Goal: Task Accomplishment & Management: Use online tool/utility

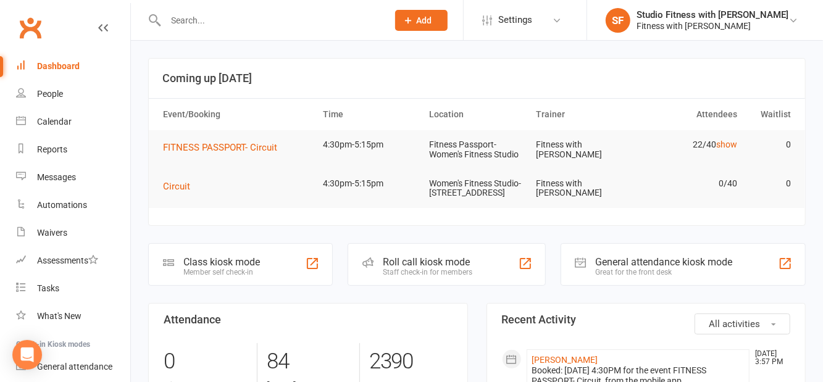
click at [316, 271] on div at bounding box center [312, 263] width 15 height 15
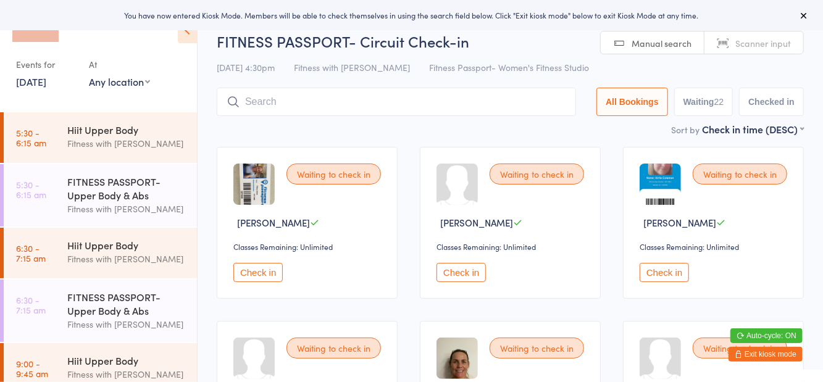
click at [109, 88] on select "Any location Women's Fitness Studio- 14 Madden Street, Aitkenvale Fitness Passp…" at bounding box center [119, 82] width 61 height 14
select select "1"
click at [89, 75] on select "Any location Women's Fitness Studio- 14 Madden Street, Aitkenvale Fitness Passp…" at bounding box center [119, 82] width 61 height 14
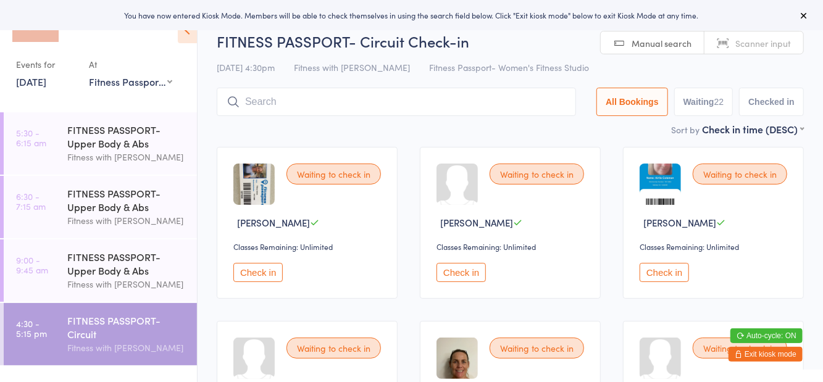
click at [574, 48] on h2 "FITNESS PASSPORT- Circuit Check-in" at bounding box center [510, 41] width 587 height 20
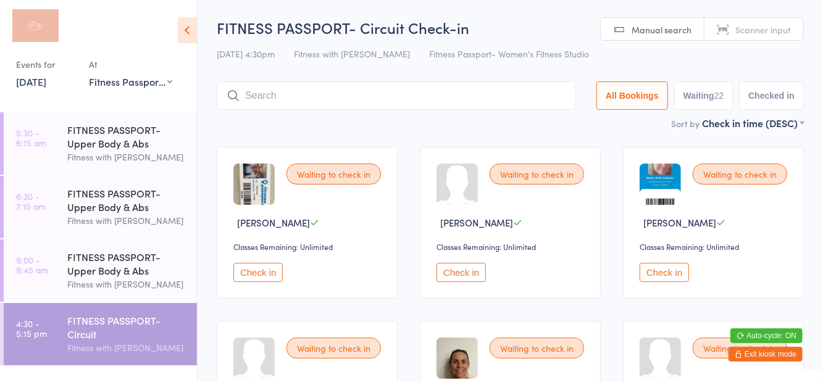
click at [703, 106] on button "Waiting 22" at bounding box center [703, 96] width 59 height 28
select select "0"
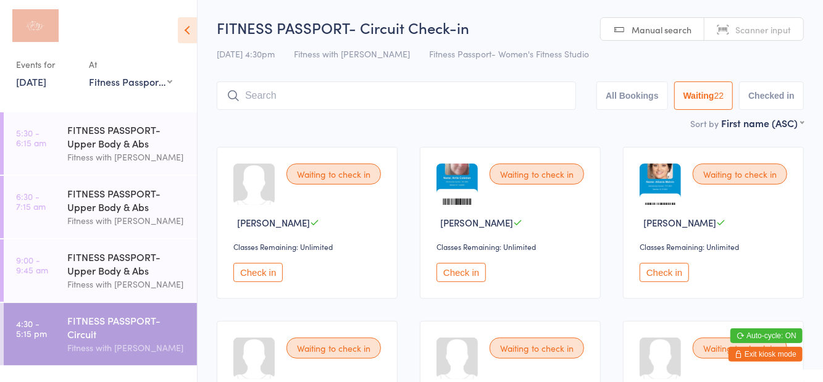
click at [186, 37] on icon at bounding box center [187, 30] width 19 height 26
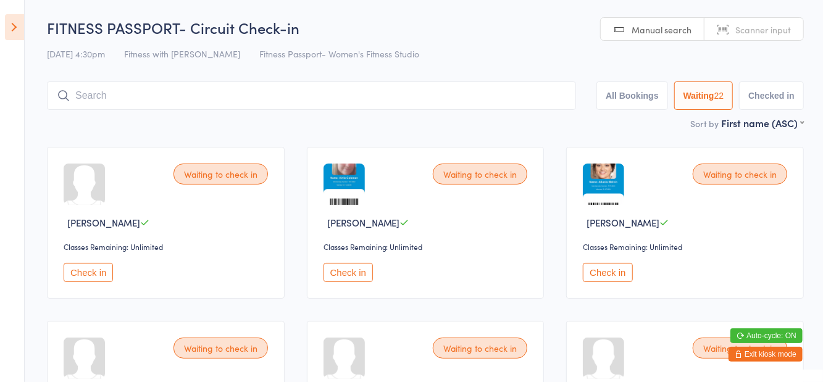
click at [256, 94] on input "search" at bounding box center [311, 96] width 529 height 28
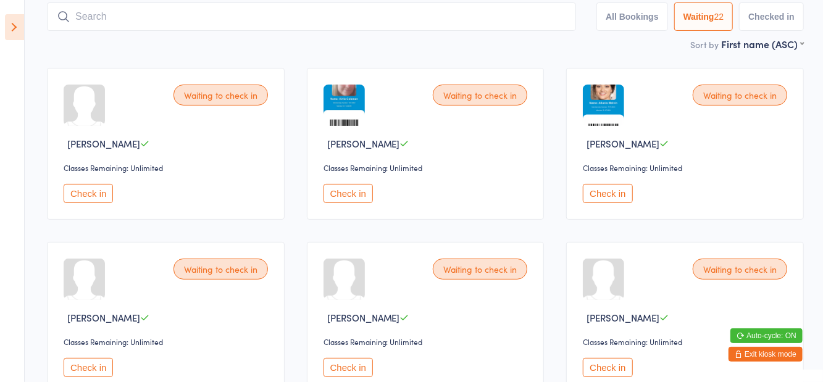
scroll to position [82, 0]
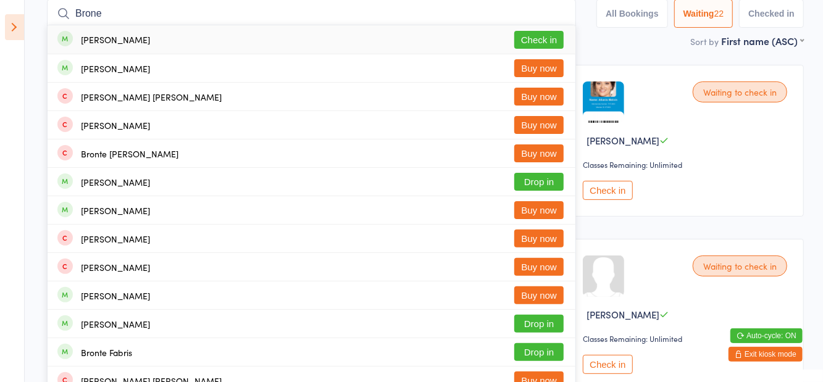
type input "Brone"
click at [557, 46] on button "Check in" at bounding box center [538, 40] width 49 height 18
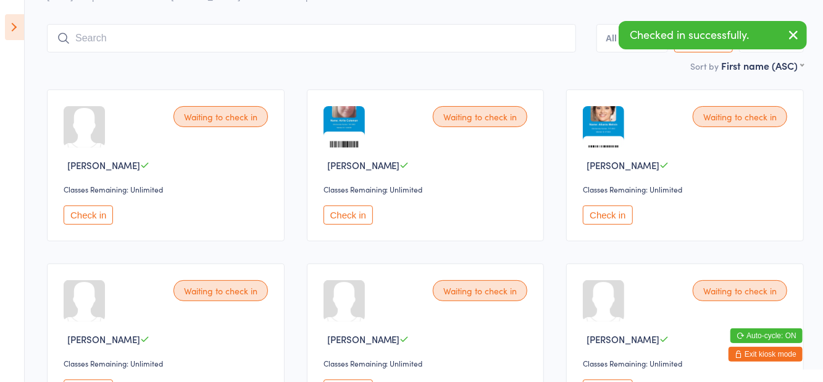
scroll to position [14, 0]
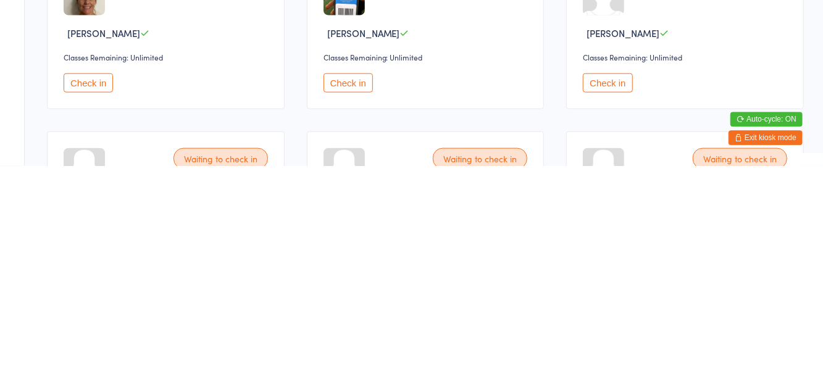
click at [350, 299] on button "Check in" at bounding box center [348, 299] width 49 height 19
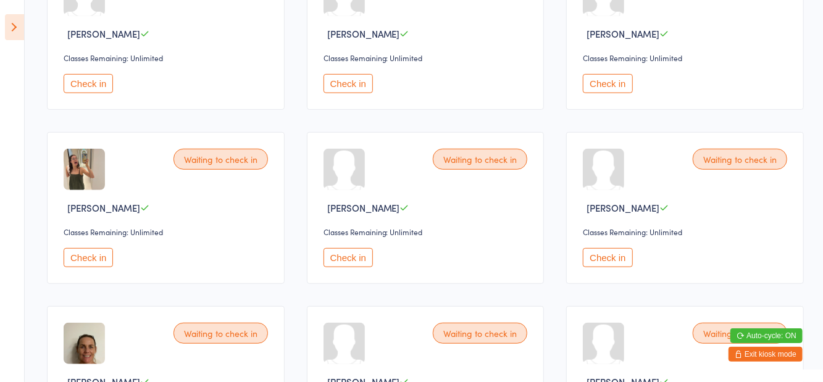
scroll to position [0, 0]
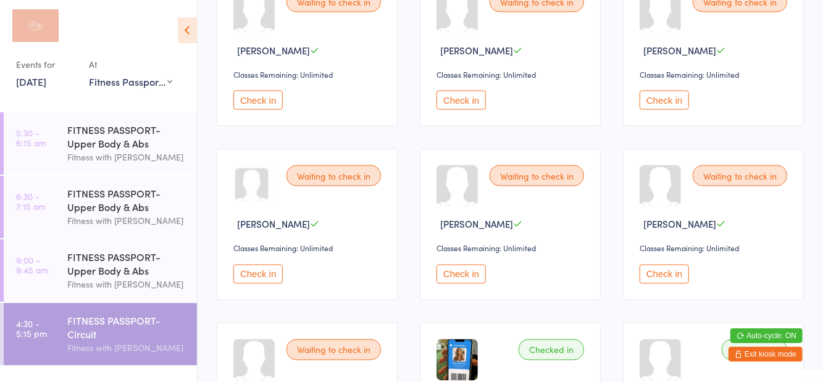
scroll to position [1044, 0]
click at [455, 276] on button "Check in" at bounding box center [461, 273] width 49 height 19
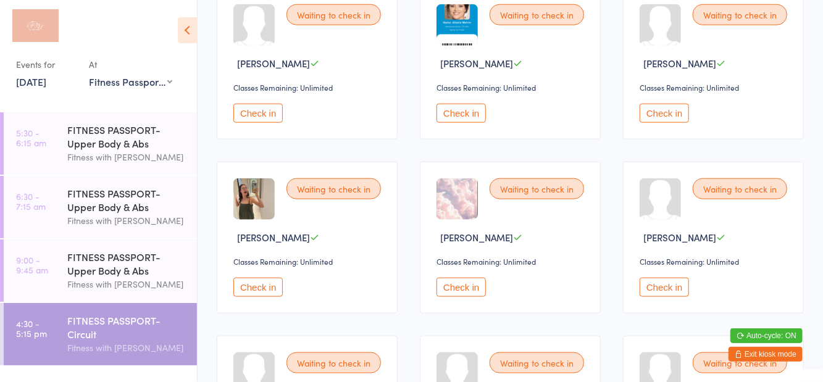
scroll to position [659, 0]
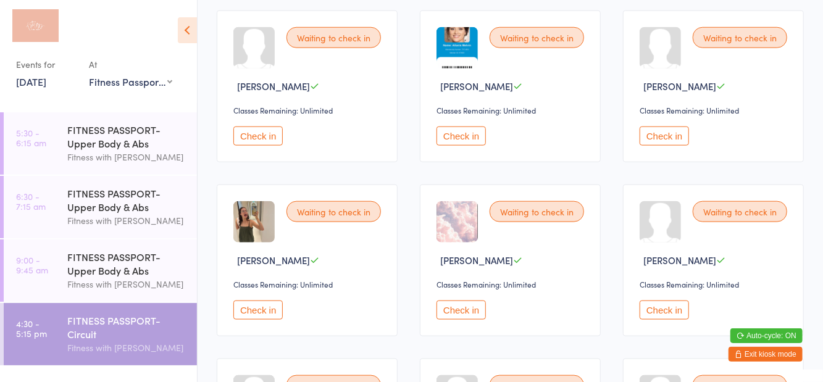
click at [653, 141] on button "Check in" at bounding box center [664, 136] width 49 height 19
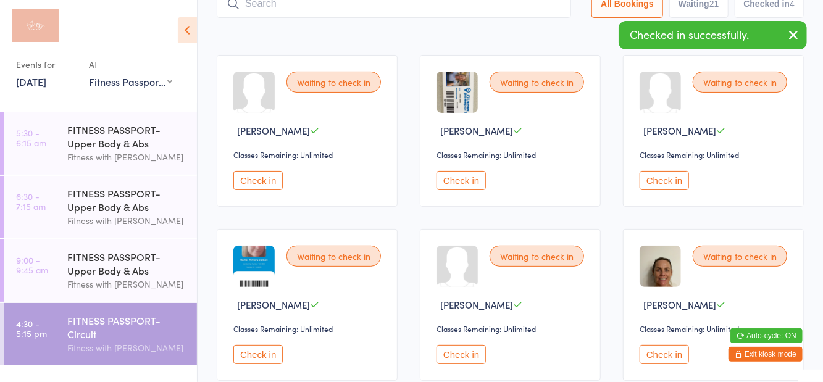
scroll to position [0, 0]
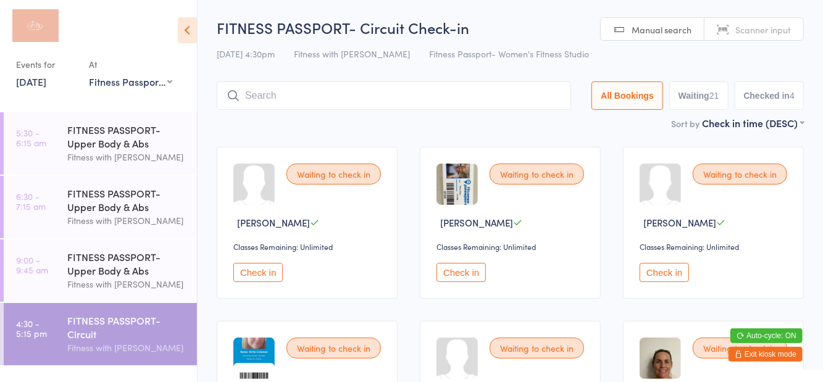
click at [667, 280] on button "Check in" at bounding box center [664, 272] width 49 height 19
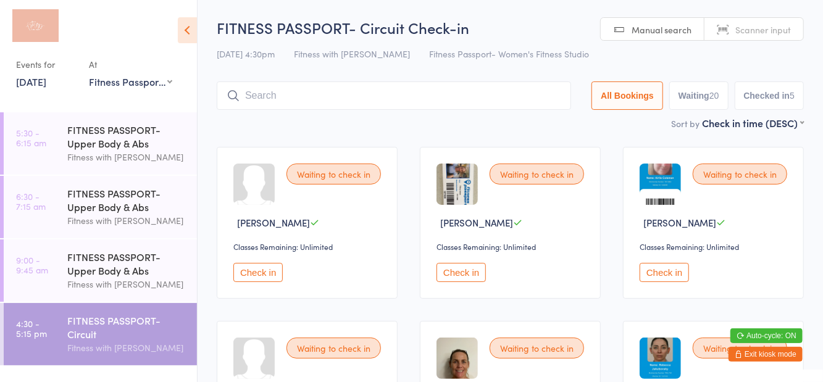
click at [715, 105] on button "Waiting 20" at bounding box center [698, 96] width 59 height 28
select select "0"
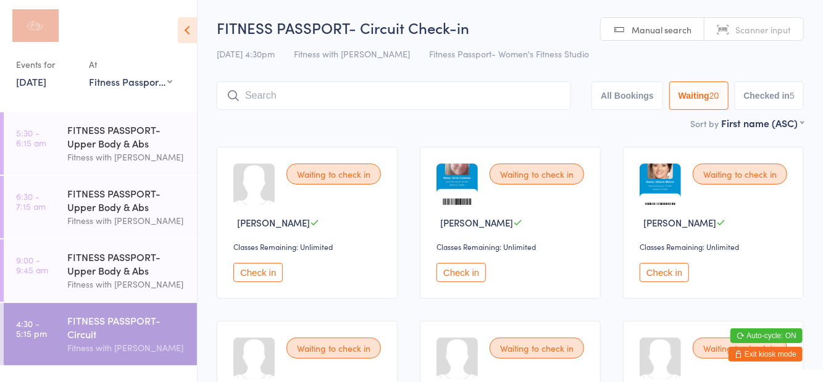
click at [188, 30] on icon at bounding box center [187, 30] width 19 height 26
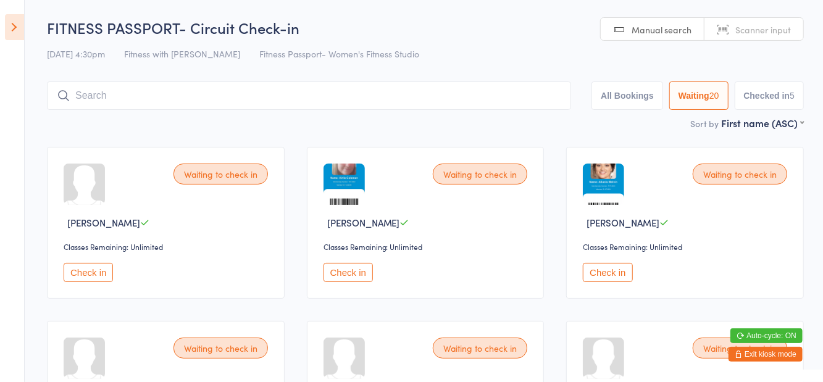
click at [109, 272] on button "Check in" at bounding box center [88, 272] width 49 height 19
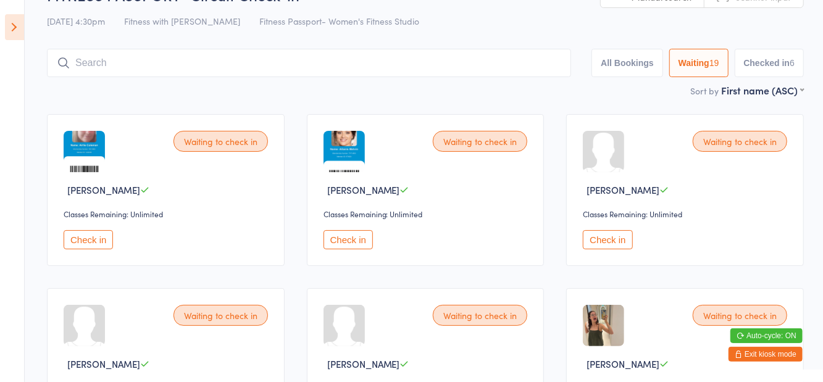
scroll to position [43, 0]
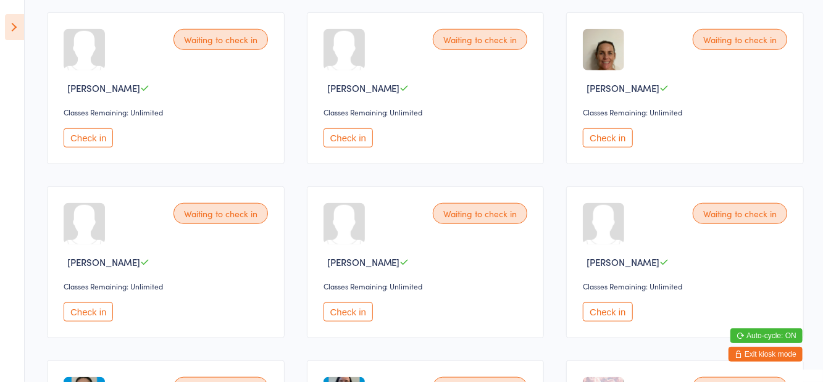
scroll to position [497, 0]
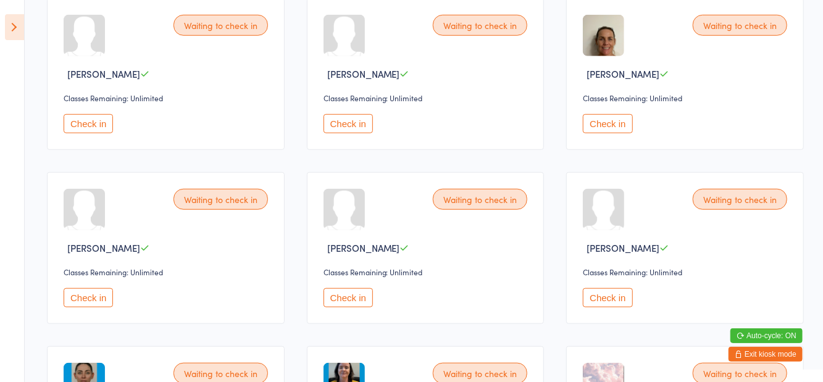
click at [91, 291] on button "Check in" at bounding box center [88, 297] width 49 height 19
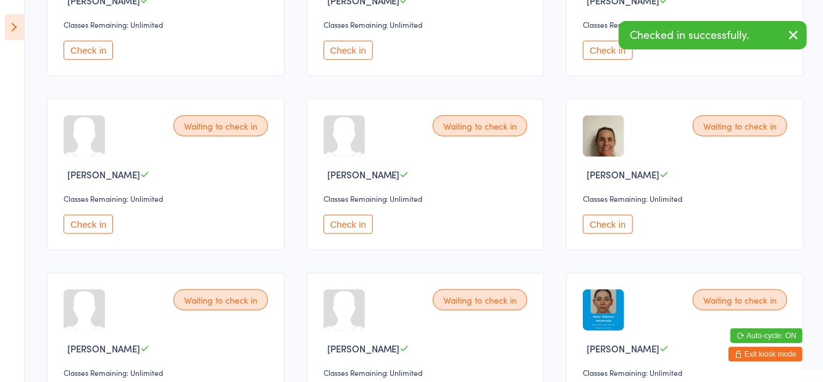
scroll to position [393, 0]
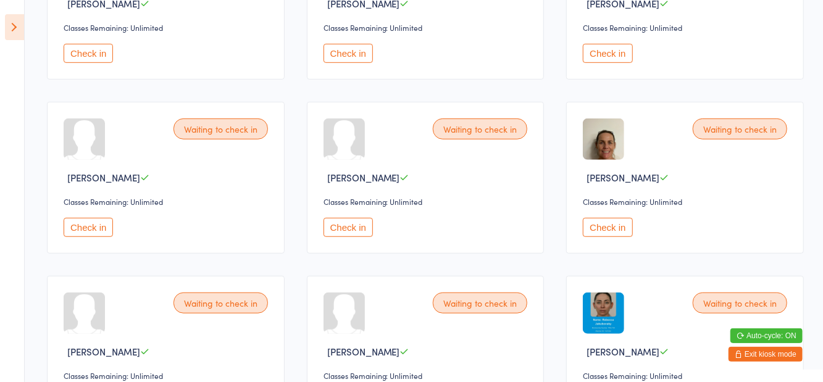
click at [605, 224] on button "Check in" at bounding box center [607, 227] width 49 height 19
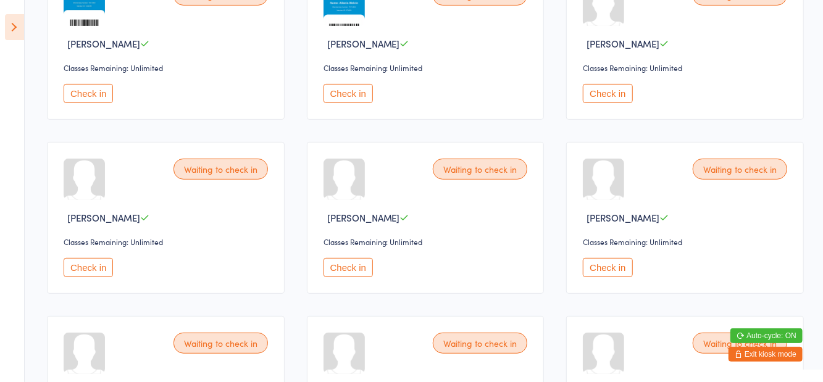
scroll to position [184, 0]
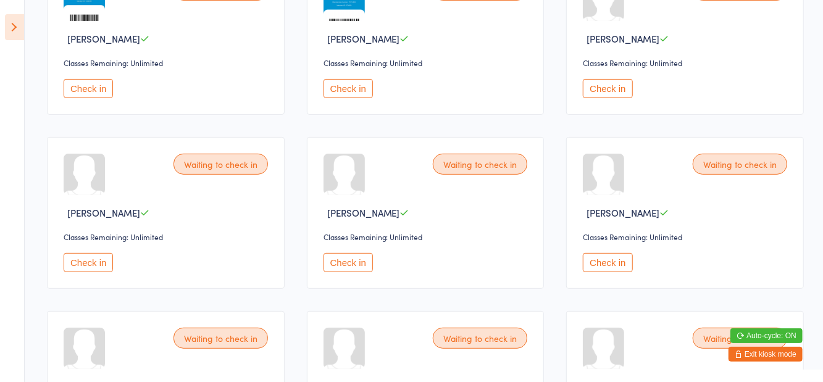
click at [597, 269] on button "Check in" at bounding box center [607, 262] width 49 height 19
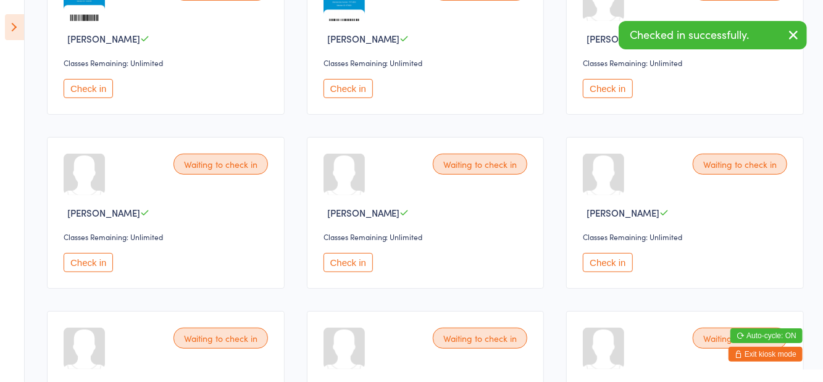
click at [350, 267] on button "Check in" at bounding box center [348, 262] width 49 height 19
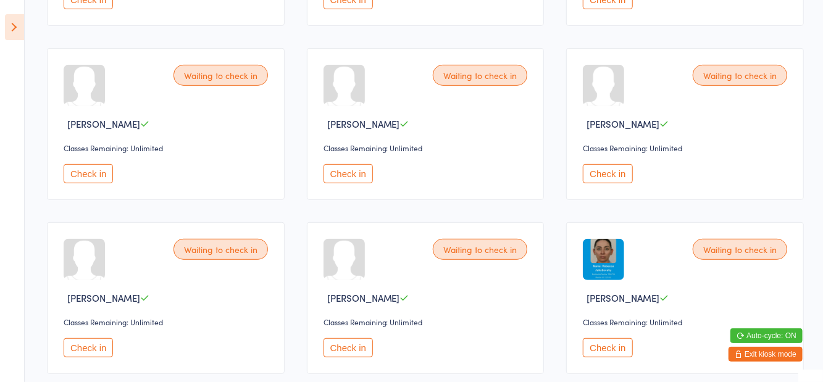
scroll to position [285, 0]
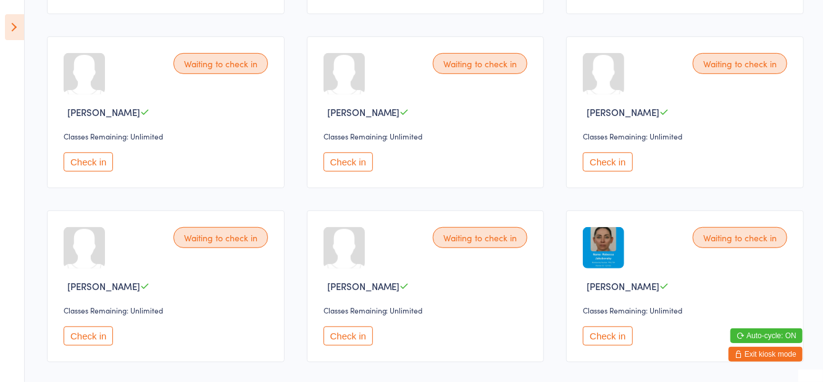
click at [91, 335] on button "Check in" at bounding box center [88, 336] width 49 height 19
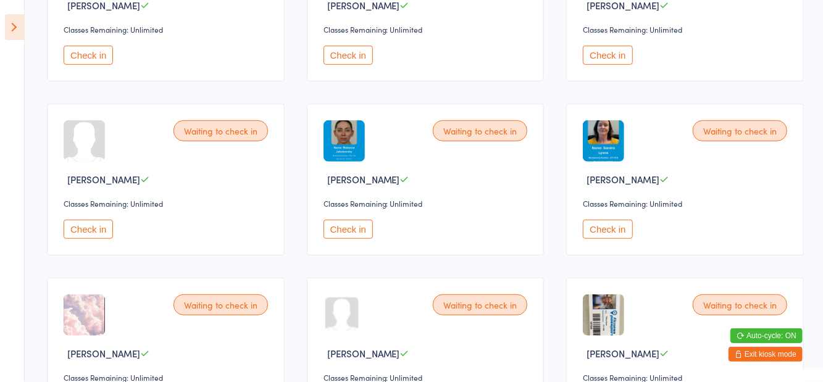
scroll to position [637, 0]
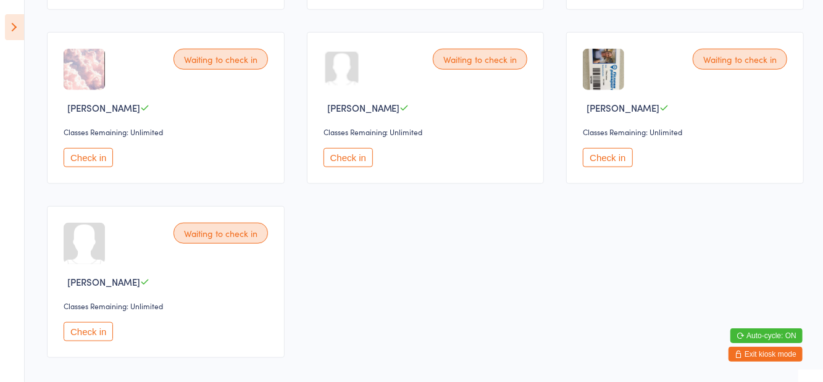
click at [601, 163] on button "Check in" at bounding box center [607, 157] width 49 height 19
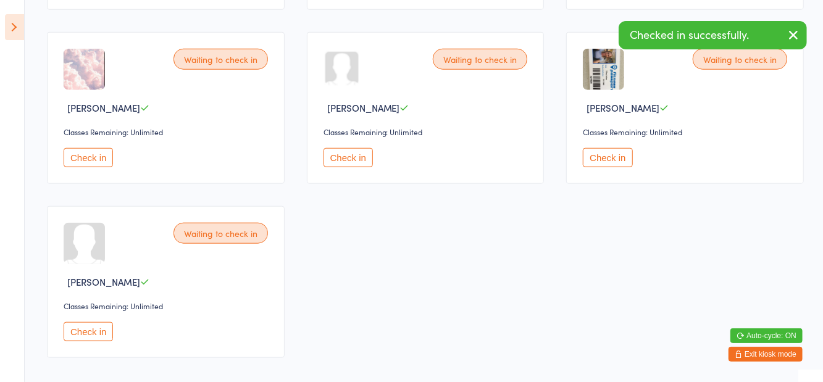
scroll to position [464, 0]
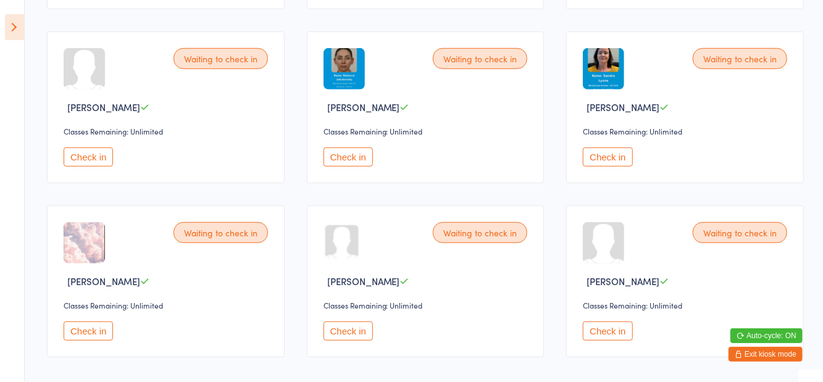
click at [333, 346] on div "Waiting to check in Taylor Waugh Classes Remaining: Unlimited Check in" at bounding box center [426, 282] width 238 height 152
click at [353, 336] on button "Check in" at bounding box center [348, 331] width 49 height 19
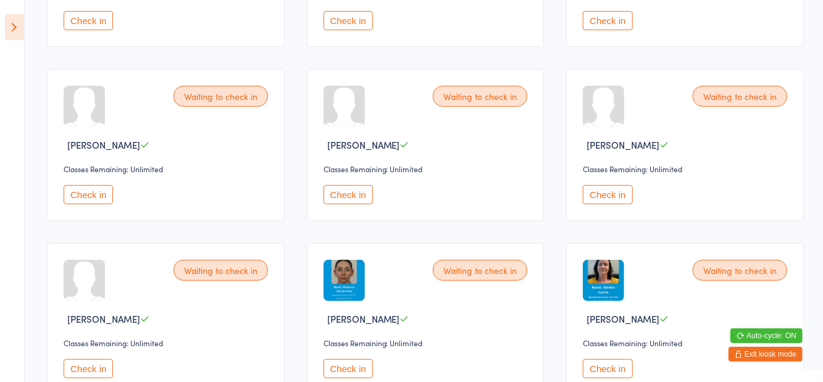
scroll to position [247, 0]
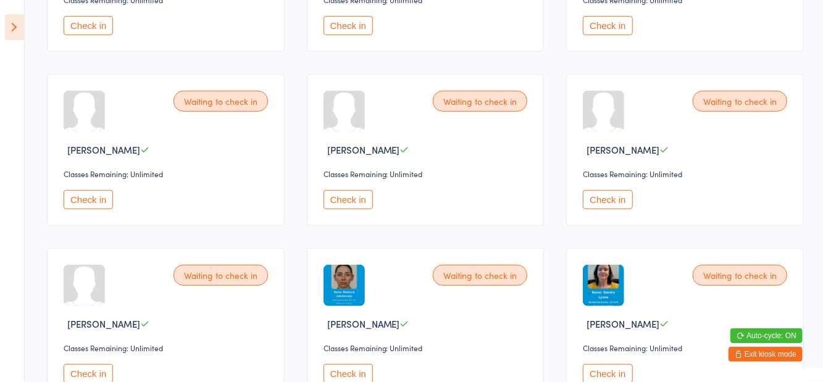
click at [605, 196] on button "Check in" at bounding box center [607, 199] width 49 height 19
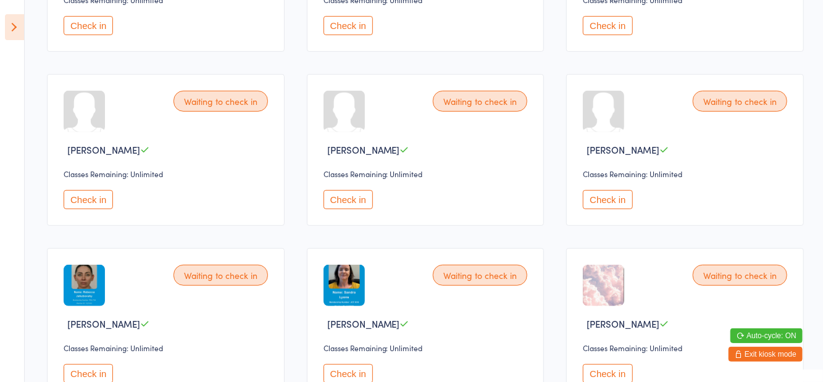
click at [348, 371] on button "Check in" at bounding box center [348, 373] width 49 height 19
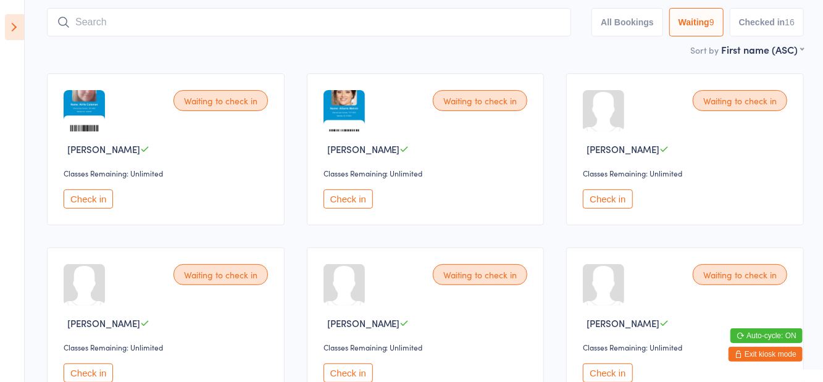
scroll to position [78, 0]
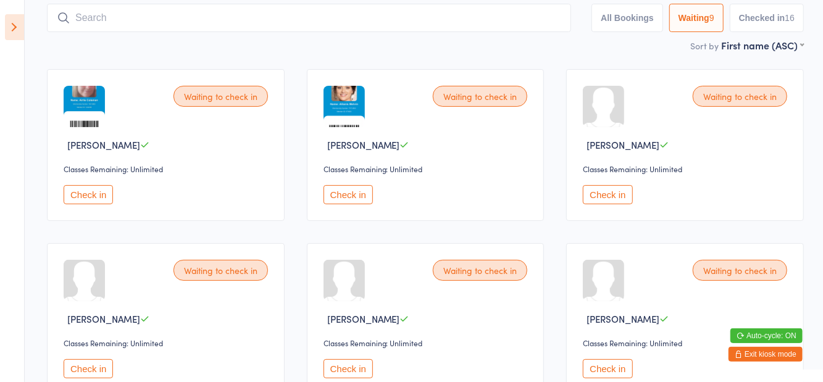
click at [78, 196] on button "Check in" at bounding box center [88, 194] width 49 height 19
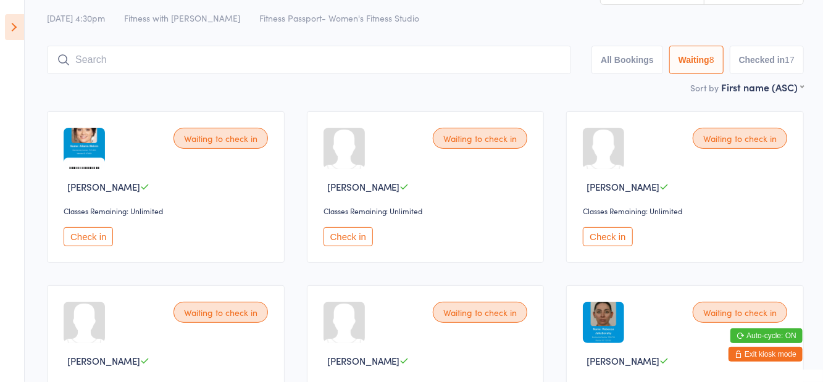
scroll to position [0, 0]
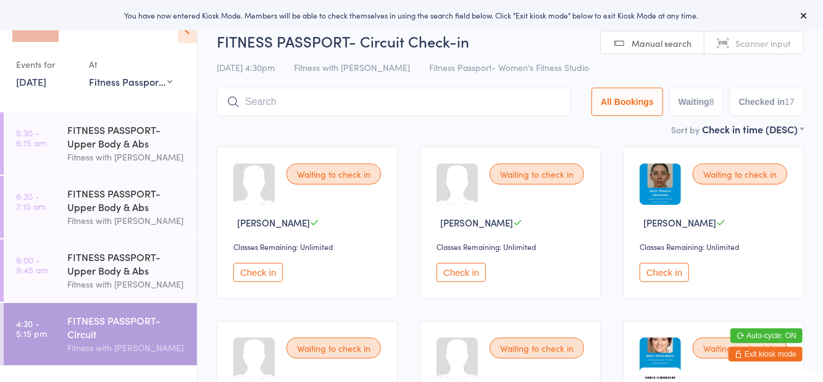
click at [688, 98] on button "Waiting 8" at bounding box center [696, 102] width 54 height 28
select select "0"
click at [698, 96] on button "Waiting 8" at bounding box center [696, 102] width 54 height 28
select select "0"
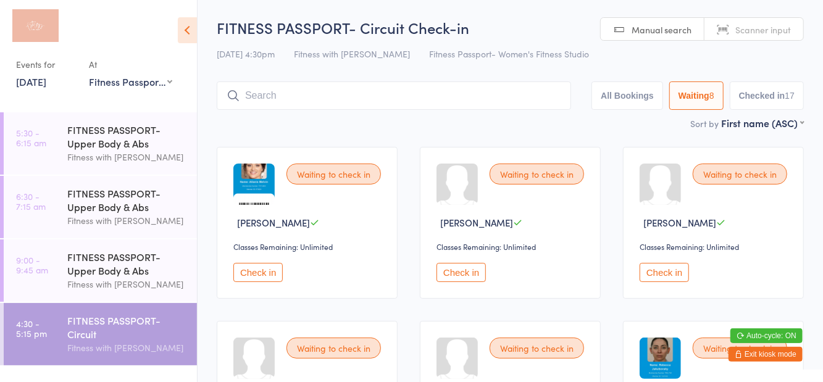
click at [292, 91] on input "search" at bounding box center [394, 96] width 354 height 28
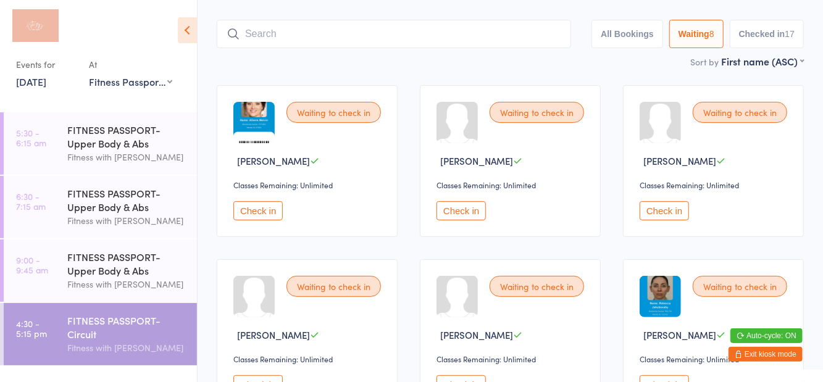
scroll to position [82, 0]
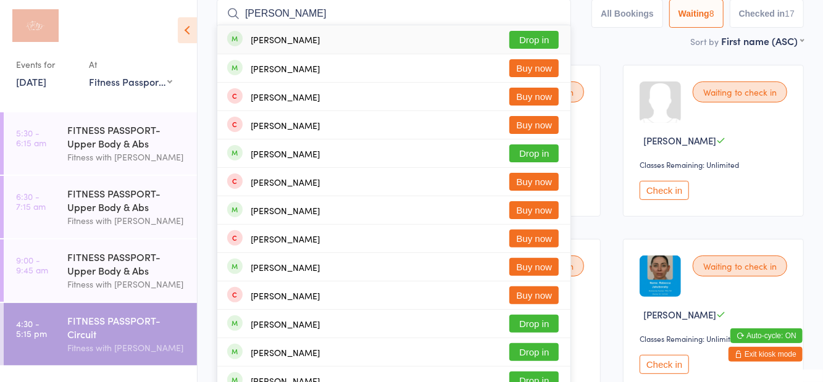
type input "[PERSON_NAME]"
click at [533, 51] on div "[PERSON_NAME] Drop in" at bounding box center [393, 39] width 353 height 28
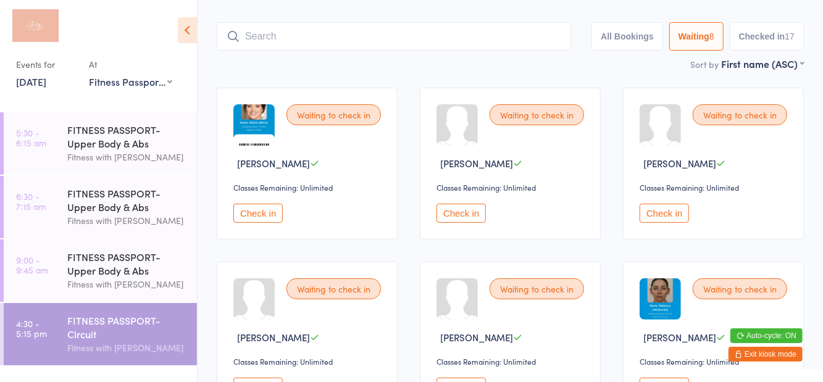
scroll to position [14, 0]
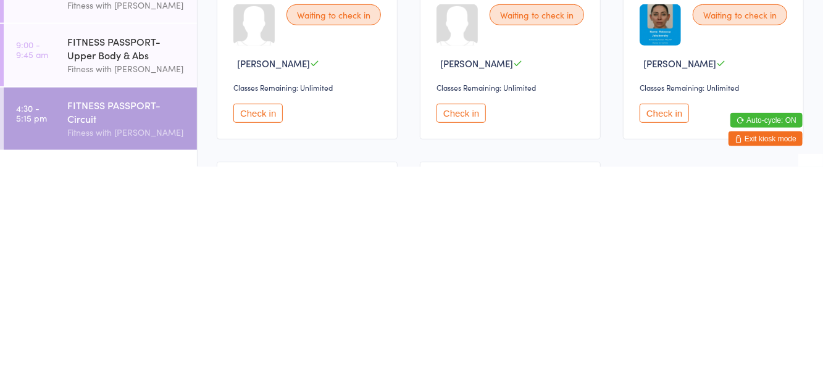
click at [262, 331] on button "Check in" at bounding box center [257, 328] width 49 height 19
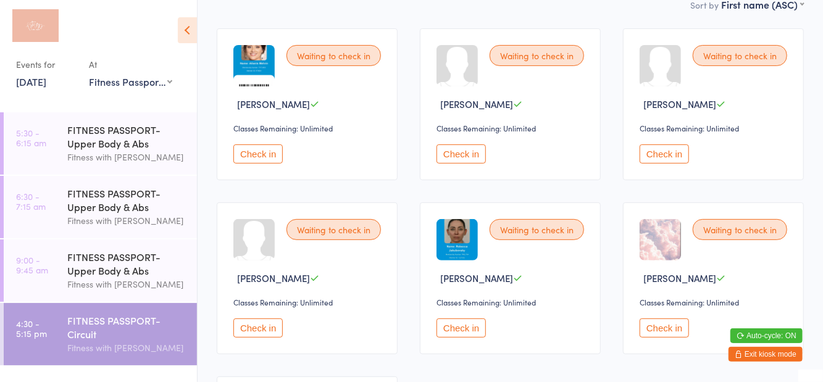
click at [468, 347] on div "Waiting to check in [PERSON_NAME] Classes Remaining: Unlimited Check in" at bounding box center [510, 279] width 181 height 152
click at [463, 335] on button "Check in" at bounding box center [461, 328] width 49 height 19
click at [470, 146] on button "Check in" at bounding box center [461, 154] width 49 height 19
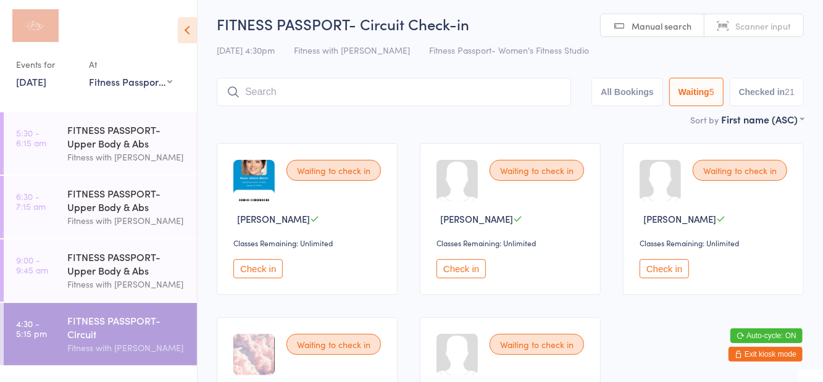
scroll to position [0, 0]
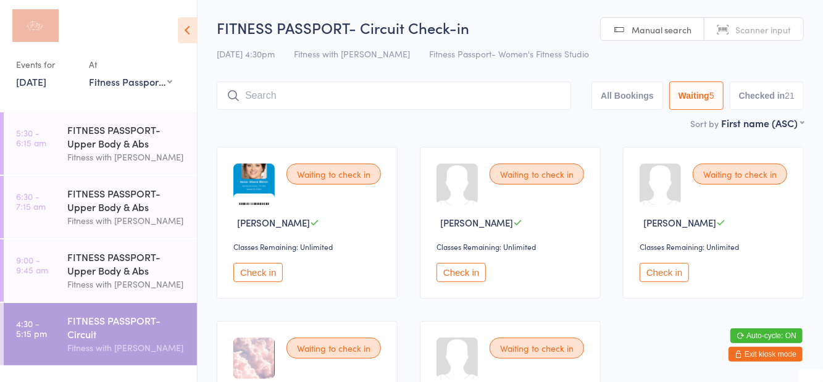
click at [767, 100] on button "Checked in 21" at bounding box center [767, 96] width 74 height 28
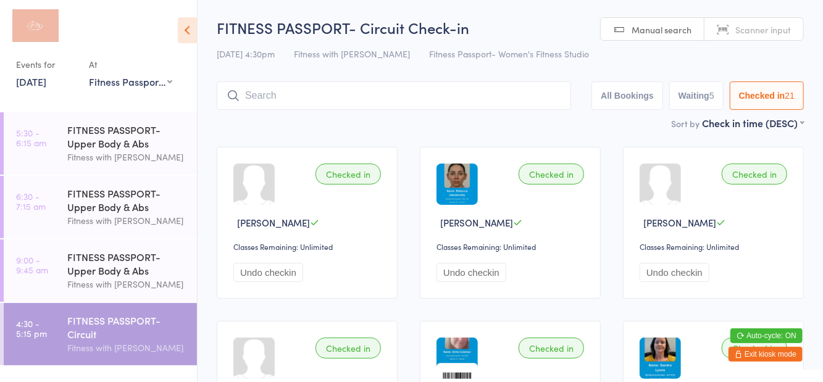
click at [700, 107] on button "Waiting 5" at bounding box center [696, 96] width 54 height 28
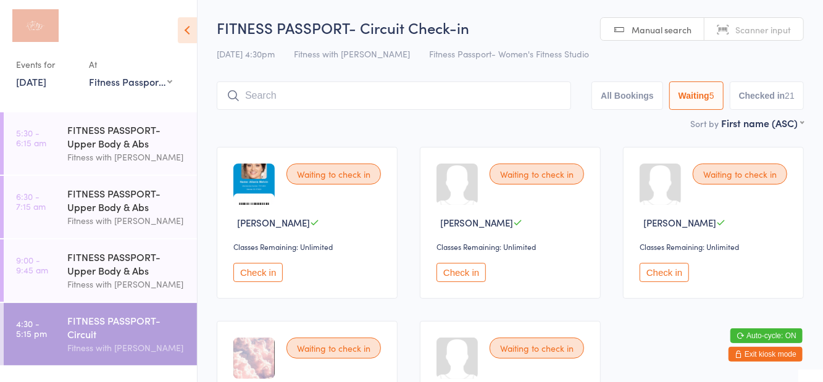
click at [634, 104] on button "All Bookings" at bounding box center [628, 96] width 72 height 28
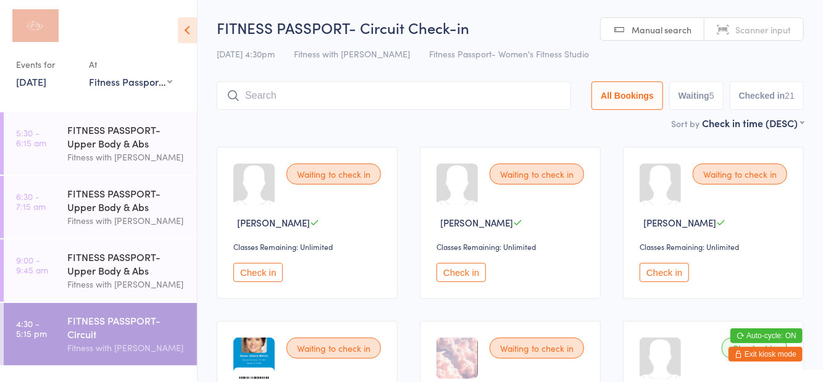
click at [698, 99] on button "Waiting 5" at bounding box center [696, 96] width 54 height 28
